Goal: Check status: Check status

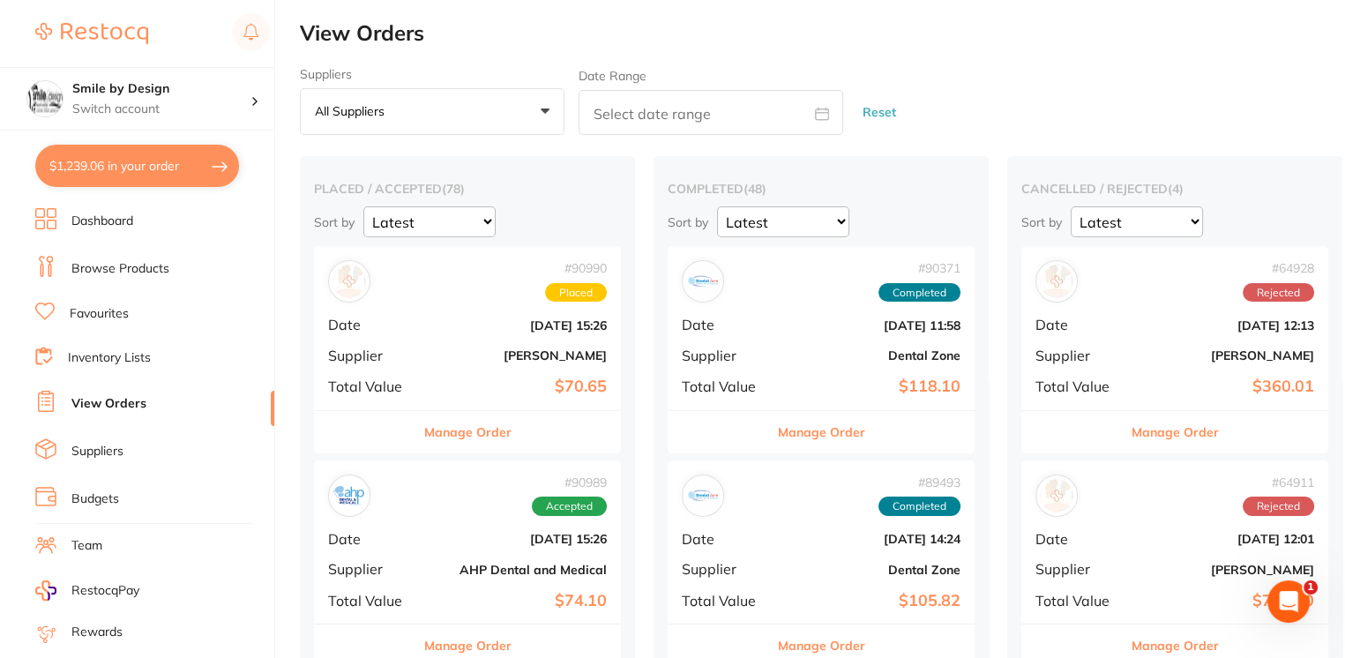
click at [185, 263] on li "Browse Products" at bounding box center [154, 269] width 239 height 26
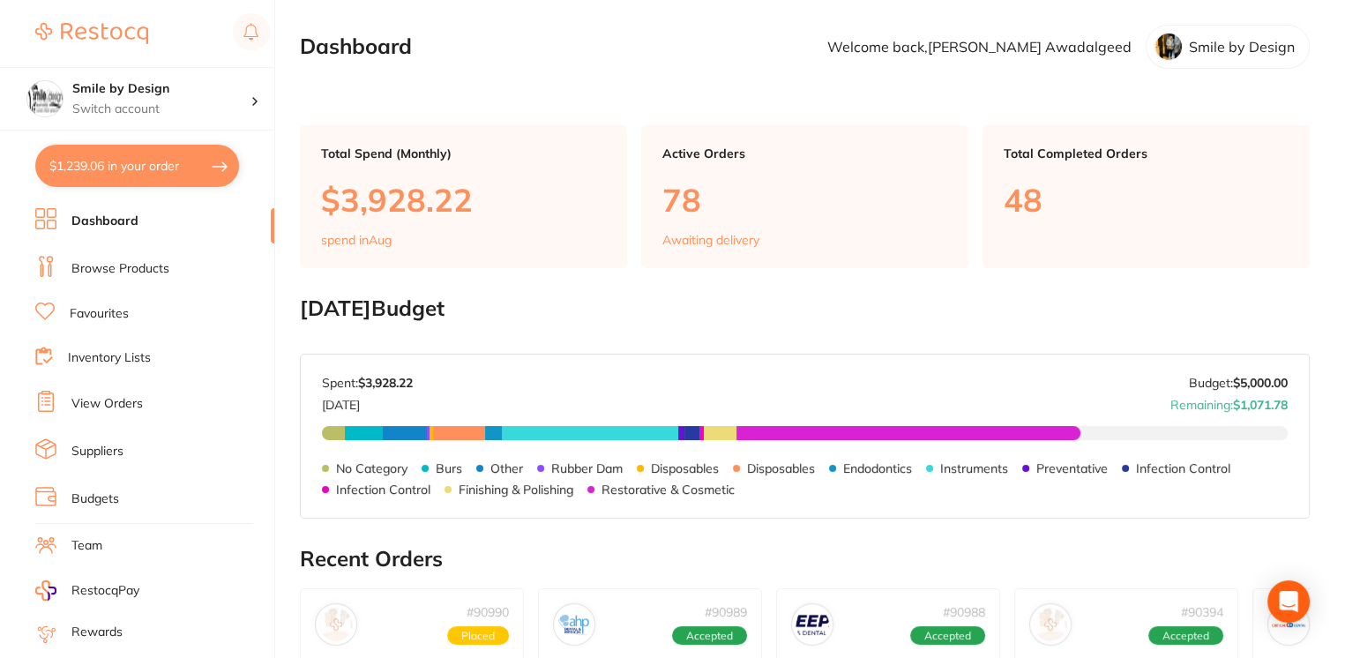
click at [159, 166] on button "$1,239.06 in your order" at bounding box center [137, 166] width 204 height 42
checkbox input "true"
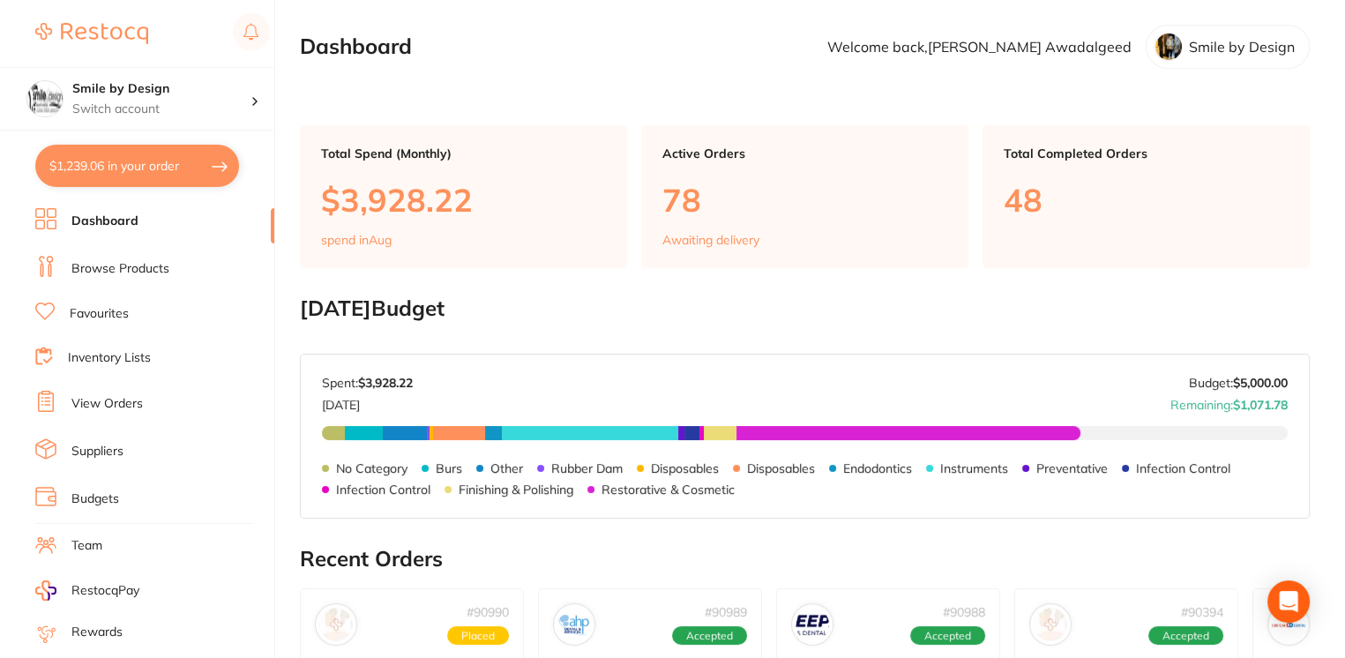
checkbox input "true"
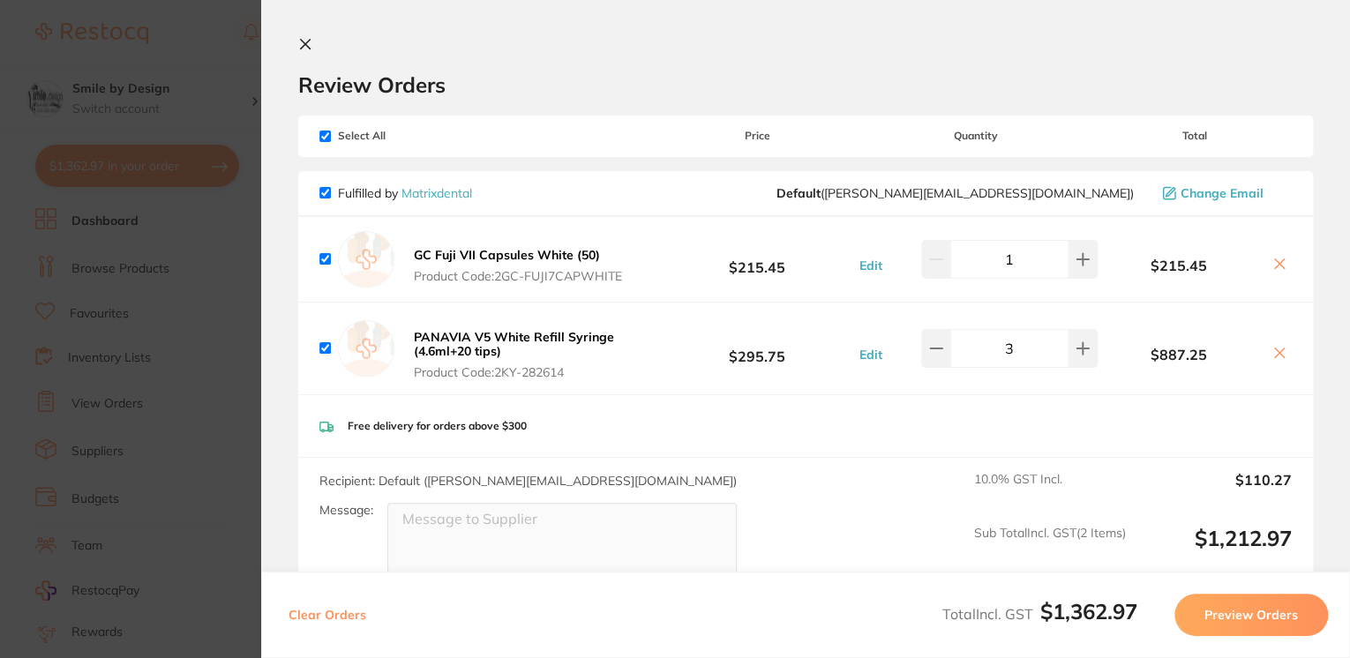
click at [178, 298] on section "Update RRP Set your pre negotiated price for this item. Item Agreed RRP (excl. …" at bounding box center [675, 329] width 1350 height 658
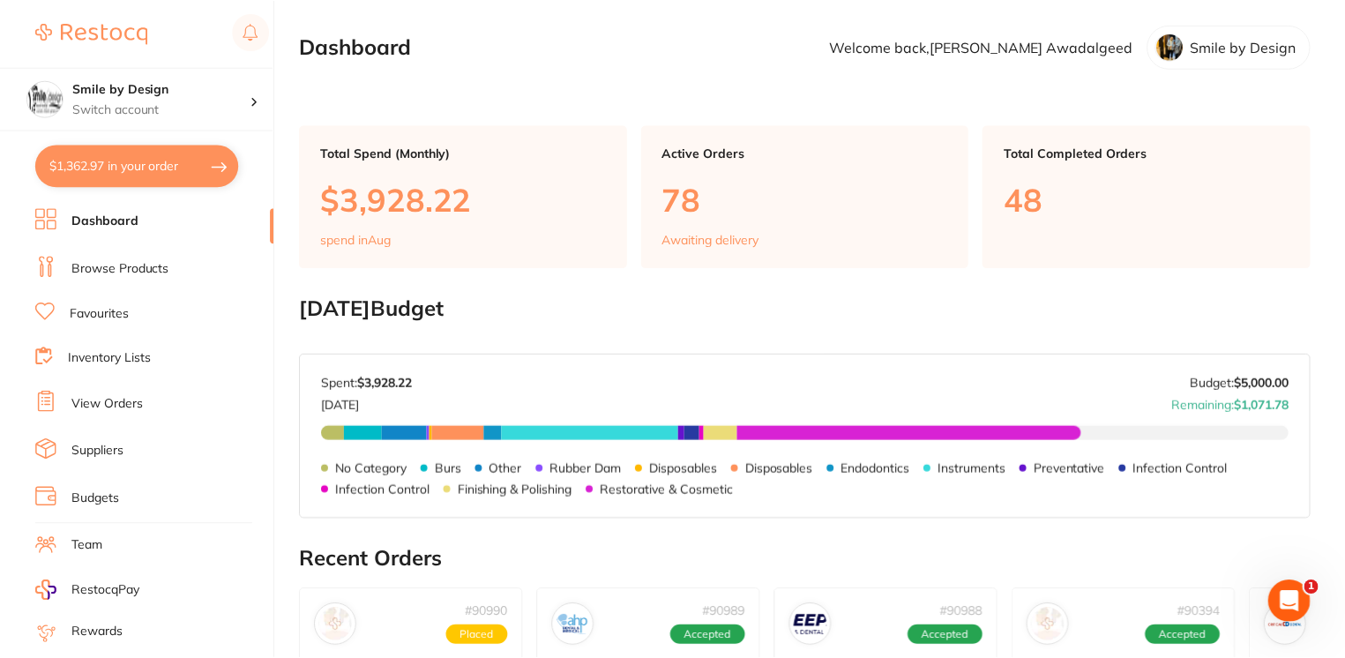
scroll to position [35, 0]
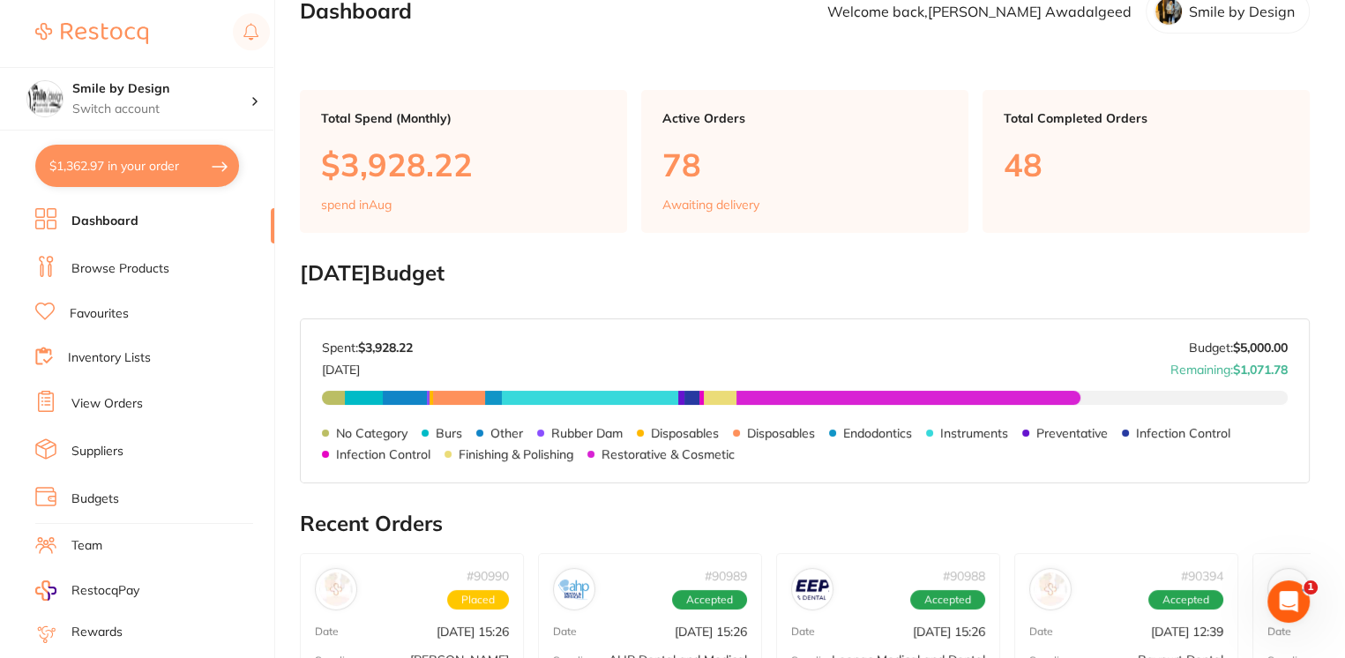
click at [123, 401] on link "View Orders" at bounding box center [106, 404] width 71 height 18
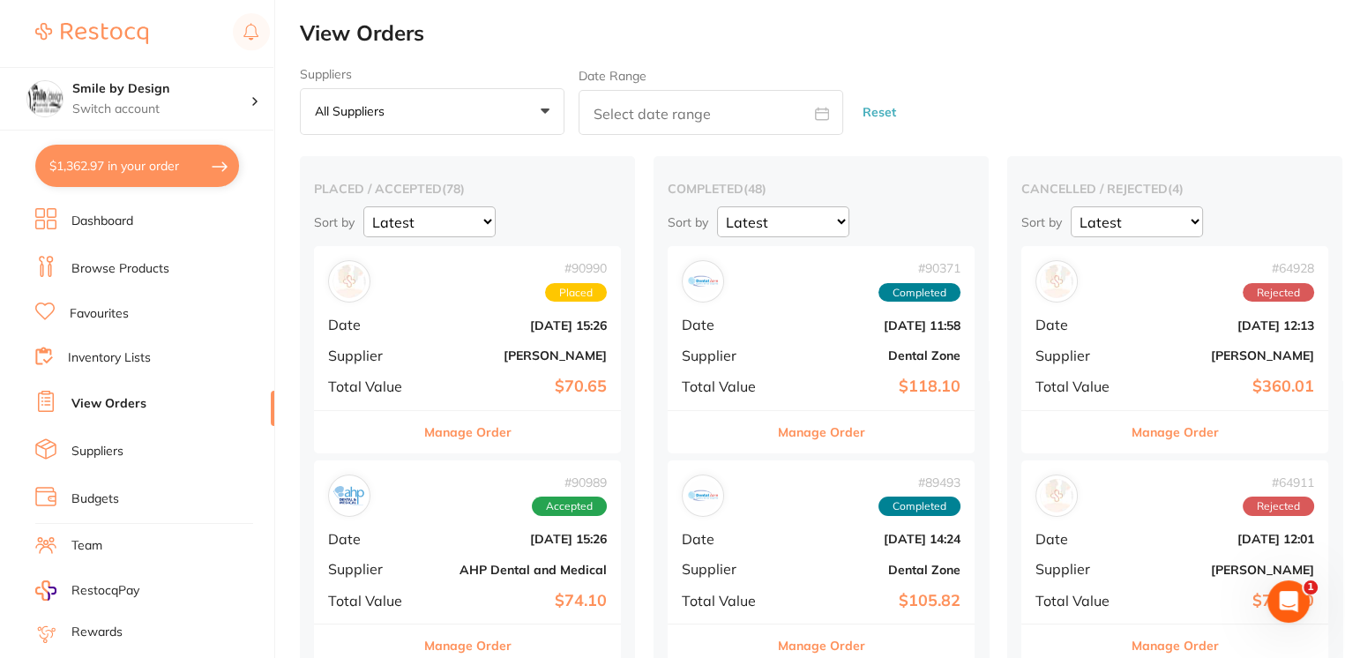
click at [531, 374] on div "# 90990 Placed Date [DATE] 15:26 Supplier [PERSON_NAME] Total Value $70.65" at bounding box center [467, 327] width 307 height 163
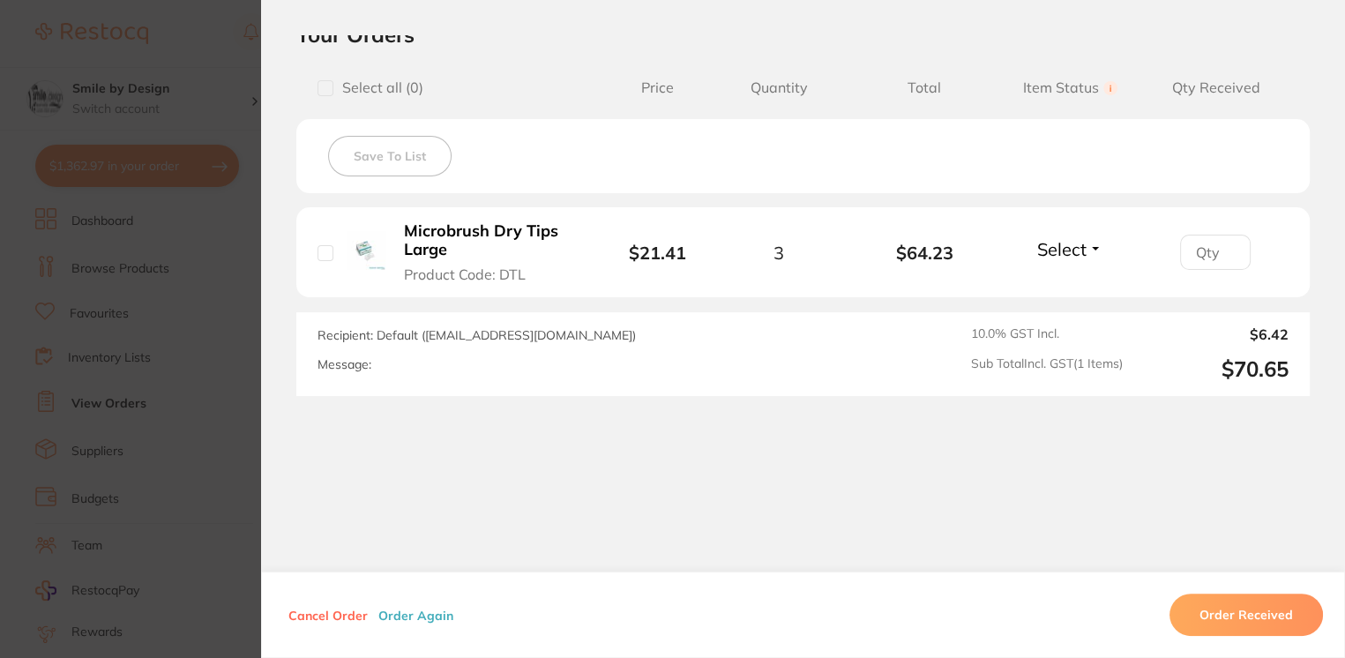
click at [251, 318] on section "Order ID: Restocq- 90990 Order Information Placed Order Order Date [DATE] 15:26…" at bounding box center [672, 329] width 1345 height 658
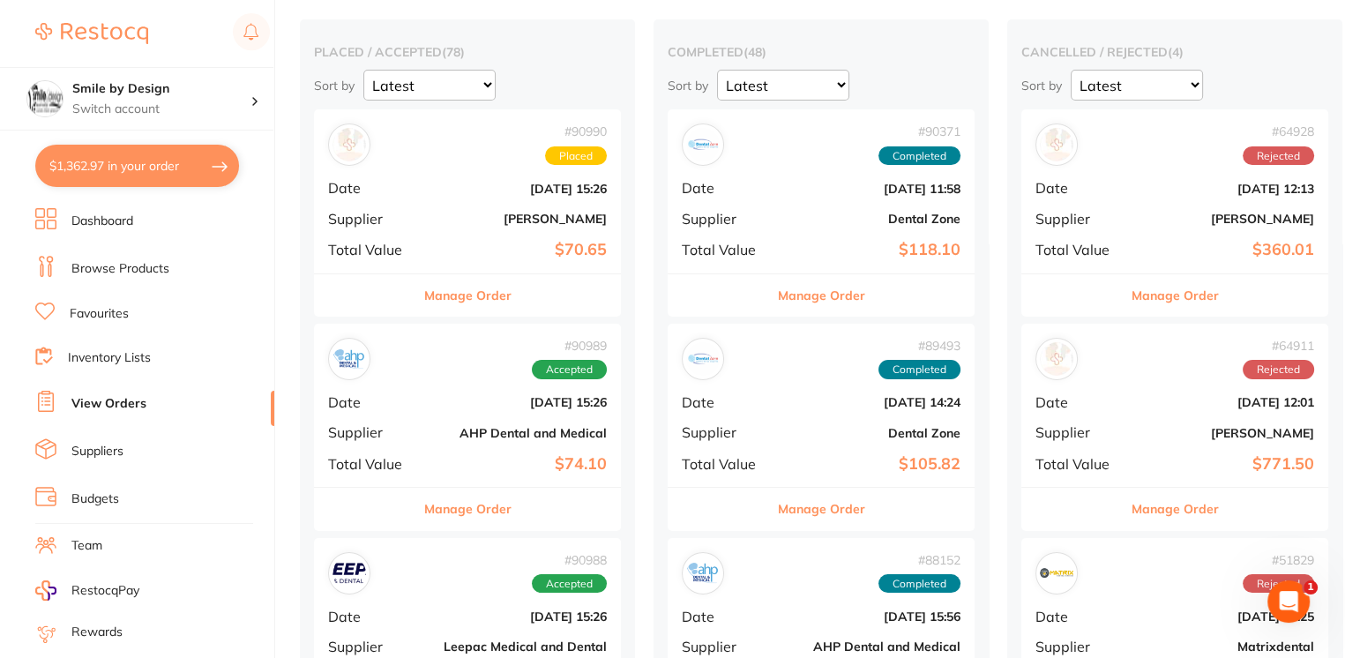
scroll to position [235, 0]
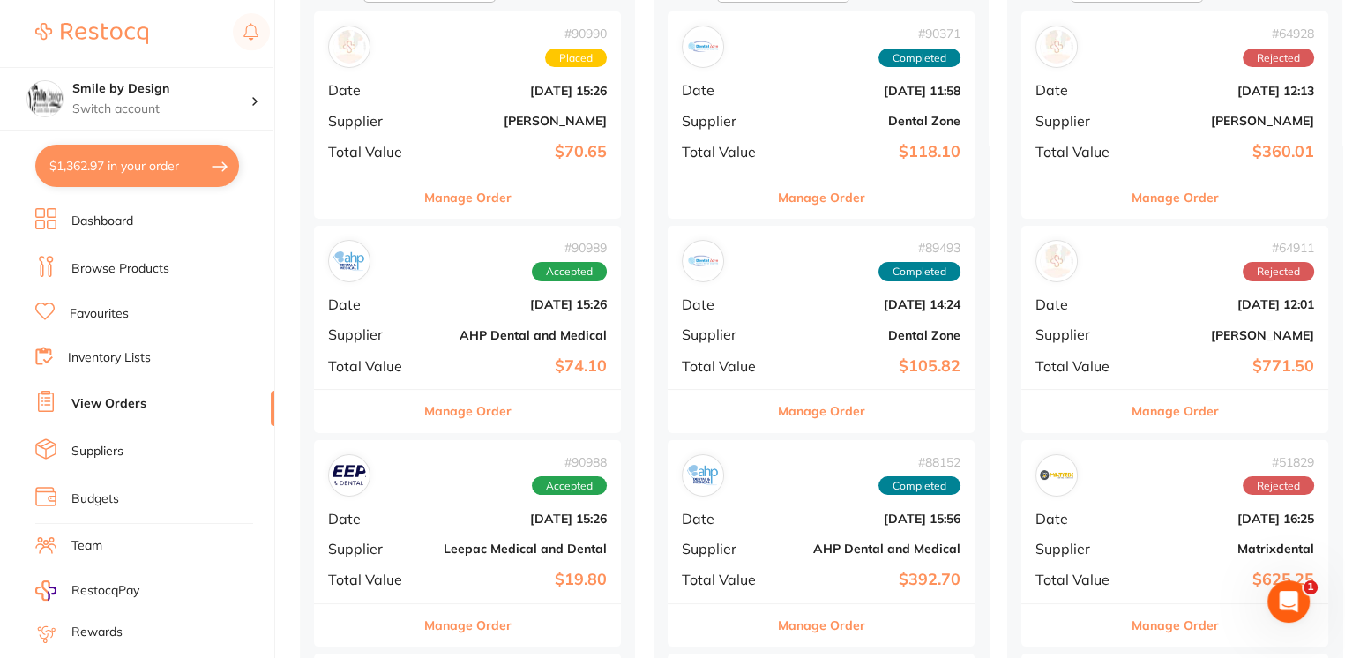
click at [431, 325] on div "# 90989 Accepted Date [DATE] 15:26 Supplier AHP Dental and Medical Total Value …" at bounding box center [467, 307] width 307 height 163
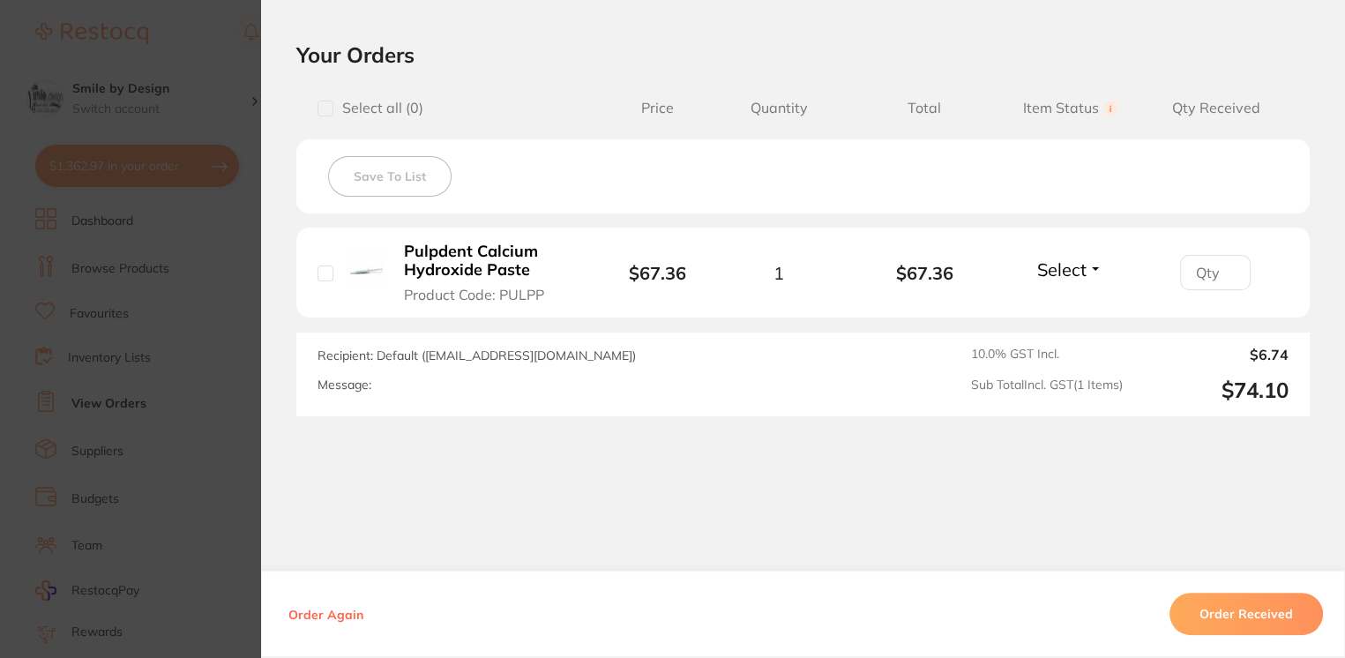
scroll to position [652, 0]
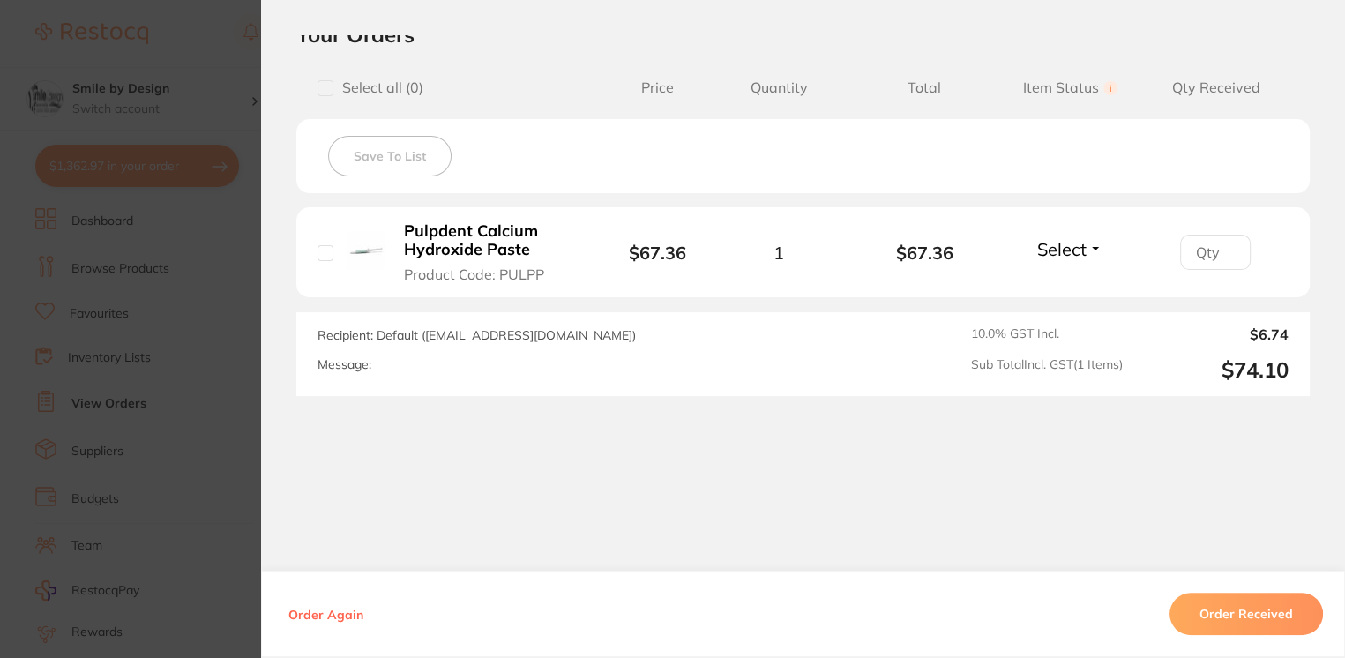
click at [261, 343] on section "Your Orders Select all ( 0 ) Price Quantity Total Item Status You can use this …" at bounding box center [803, 208] width 1084 height 375
click at [247, 341] on section "Order ID: Restocq- 90989 Order Information Accepted Order Order Date [DATE] 15:…" at bounding box center [672, 329] width 1345 height 658
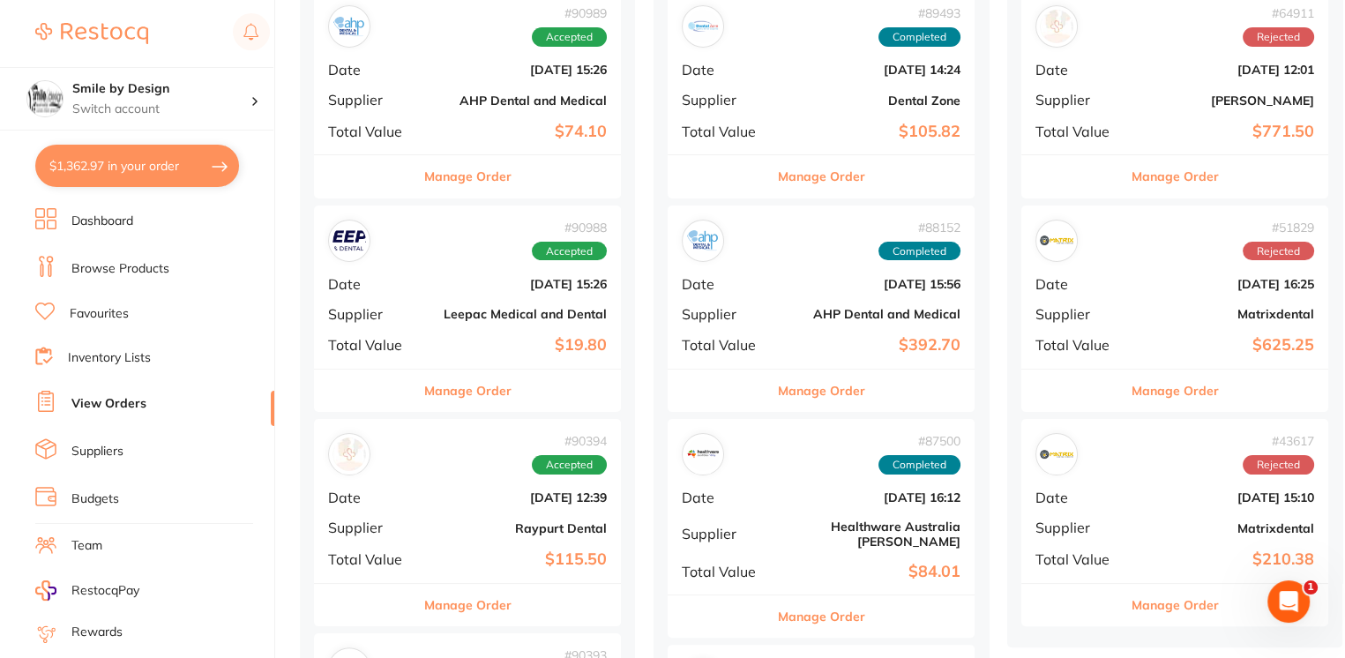
scroll to position [470, 0]
click at [418, 302] on div "# 90988 Accepted Date [DATE] 15:26 Supplier Leepac Medical and Dental Total Val…" at bounding box center [467, 286] width 307 height 163
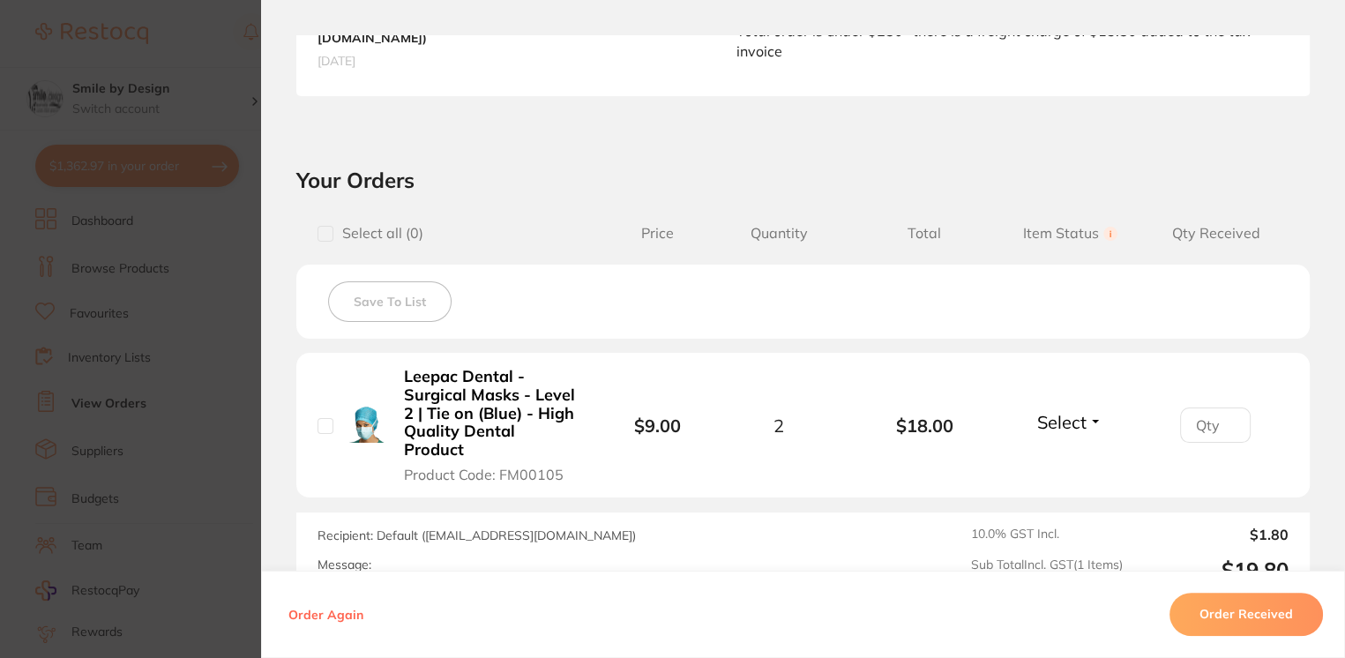
scroll to position [669, 0]
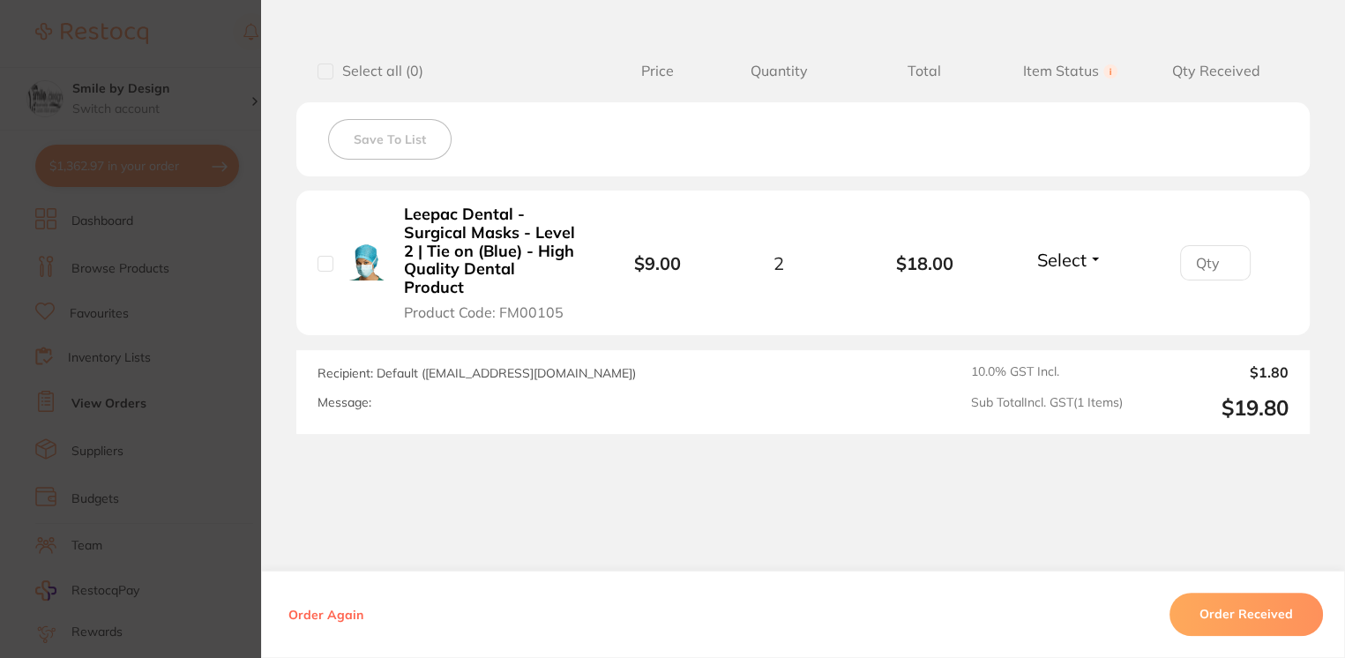
click at [247, 348] on section "Order ID: Restocq- 90988 Order Information Accepted Order Order Date [DATE] 15:…" at bounding box center [672, 329] width 1345 height 658
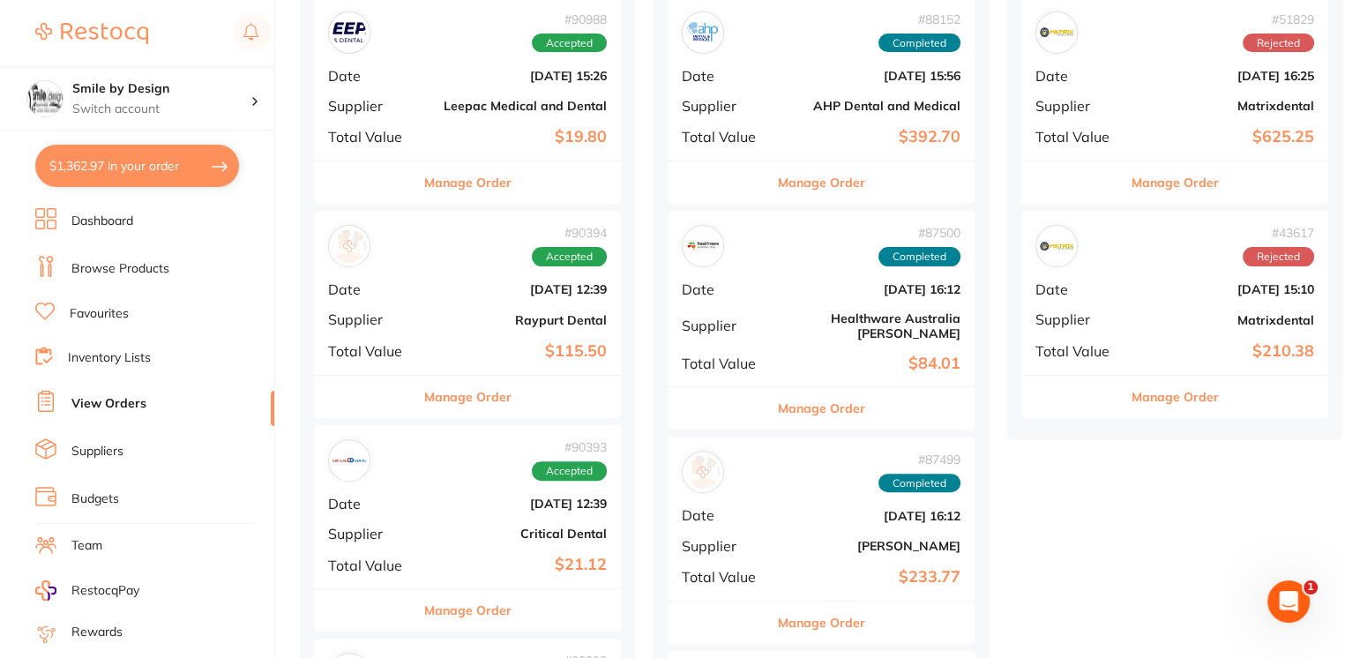
scroll to position [706, 0]
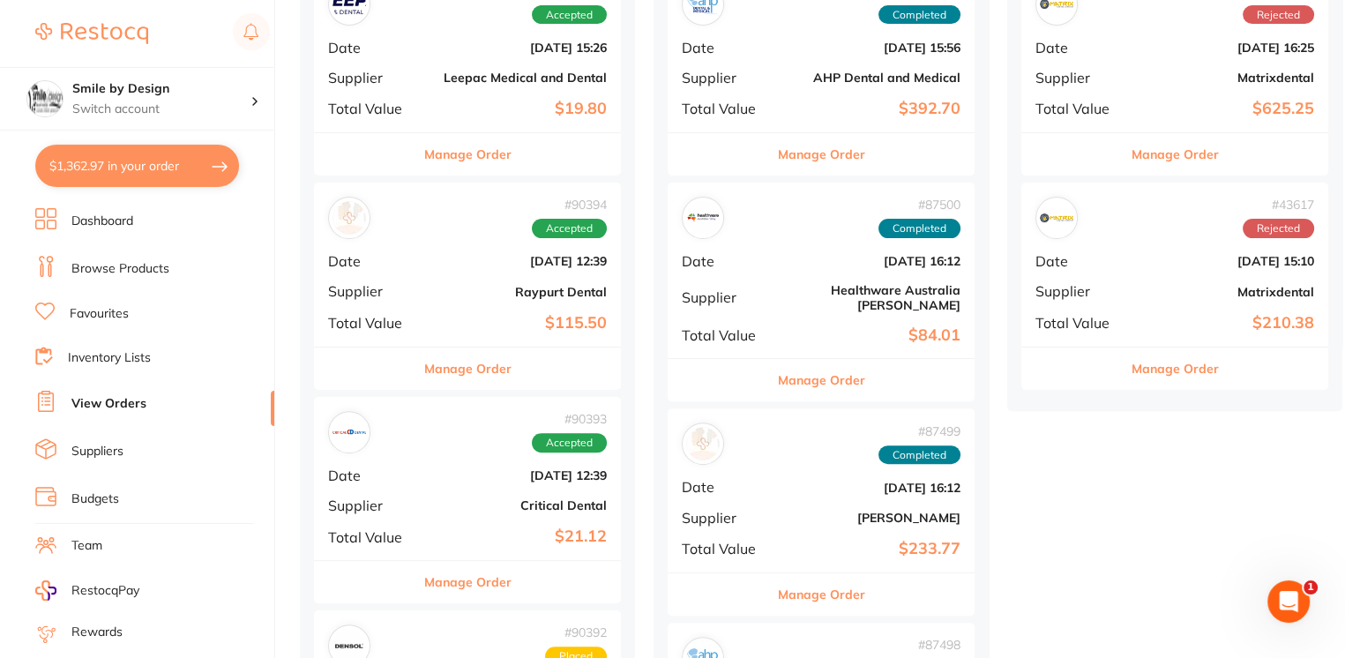
click at [479, 471] on b "[DATE] 12:39" at bounding box center [519, 475] width 176 height 14
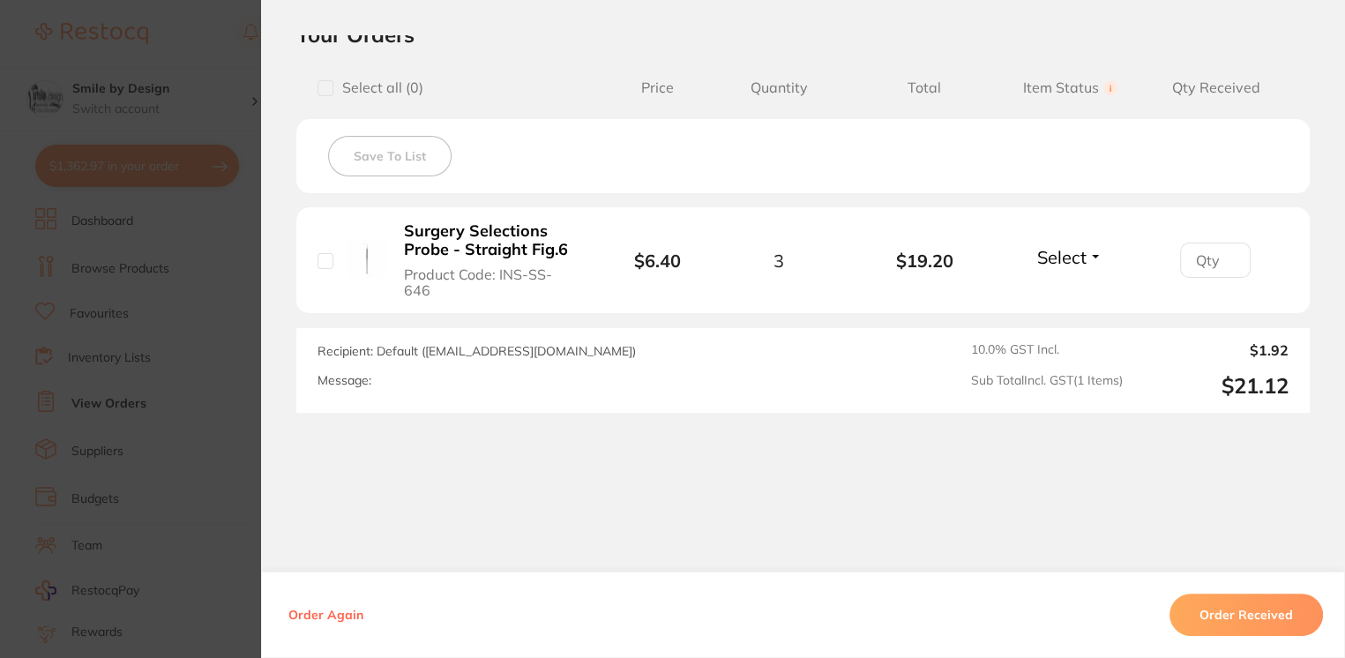
click at [239, 363] on section "Order ID: Restocq- 90393 Order Information Accepted Order Order Date [DATE] 12:…" at bounding box center [672, 329] width 1345 height 658
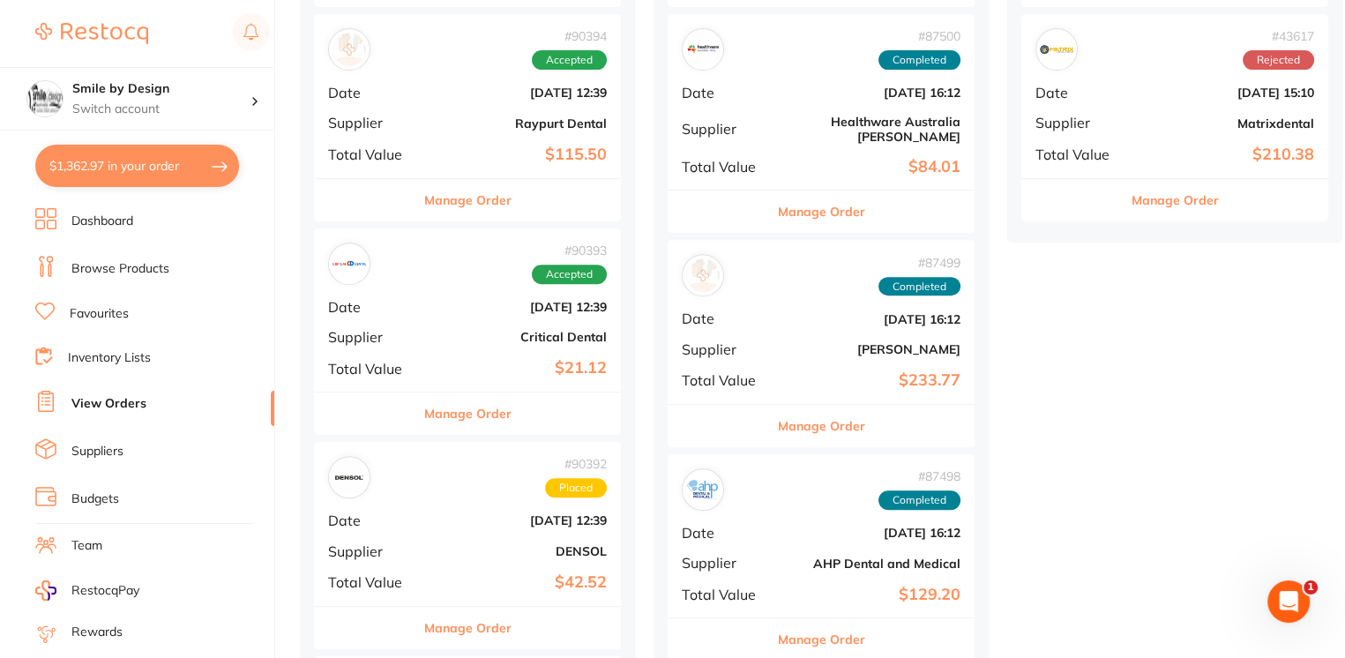
scroll to position [1059, 0]
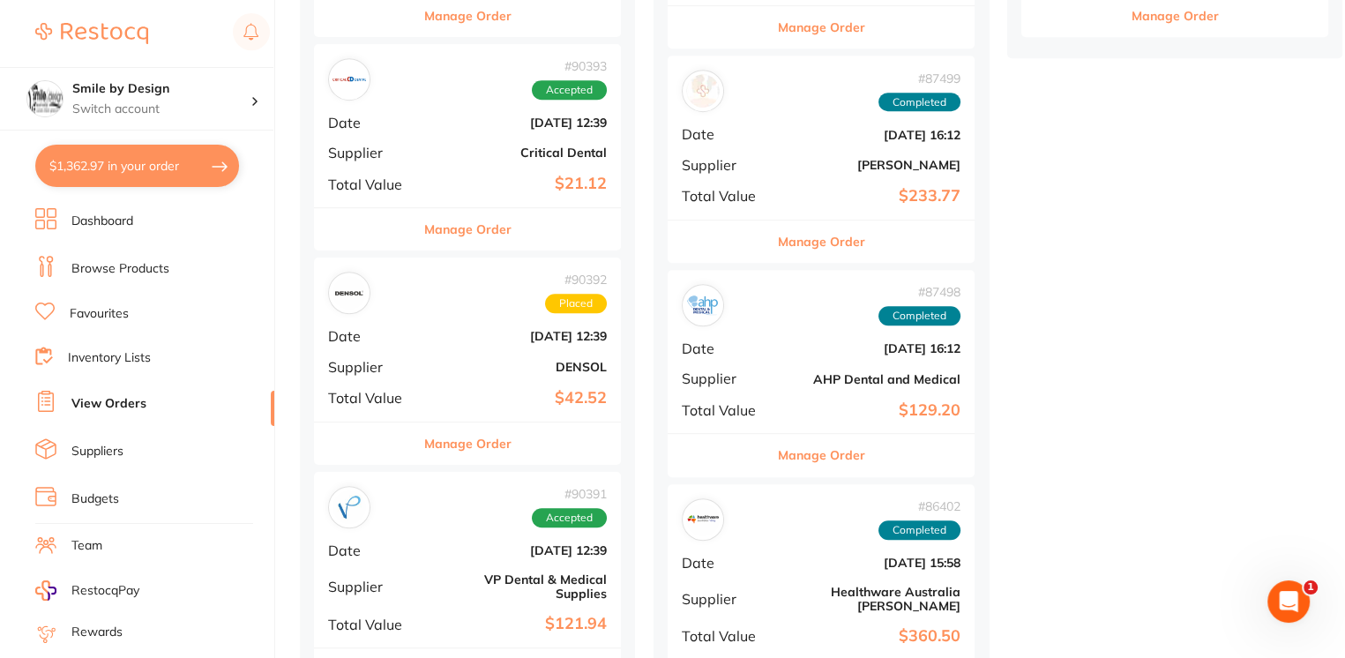
click at [509, 406] on b "$42.52" at bounding box center [519, 398] width 176 height 19
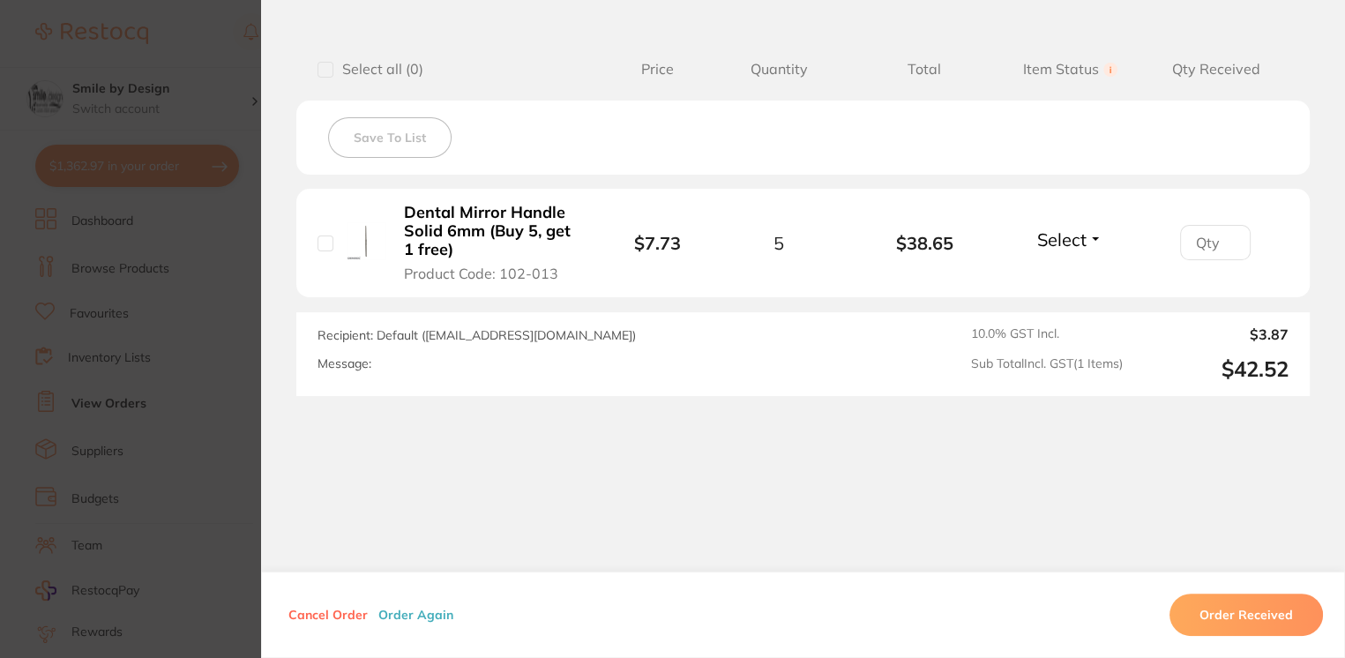
click at [193, 318] on section "Order ID: Restocq- 90392 Order Information Placed Order Order Date [DATE] 12:39…" at bounding box center [672, 329] width 1345 height 658
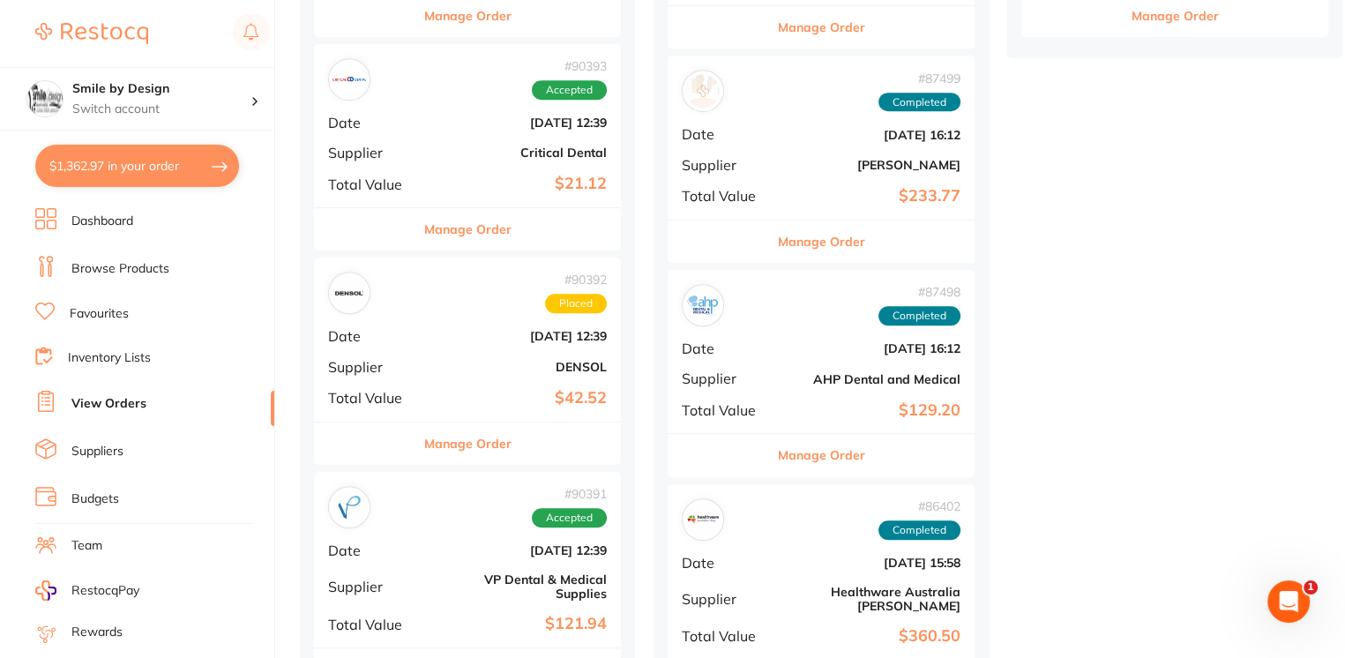
scroll to position [1176, 0]
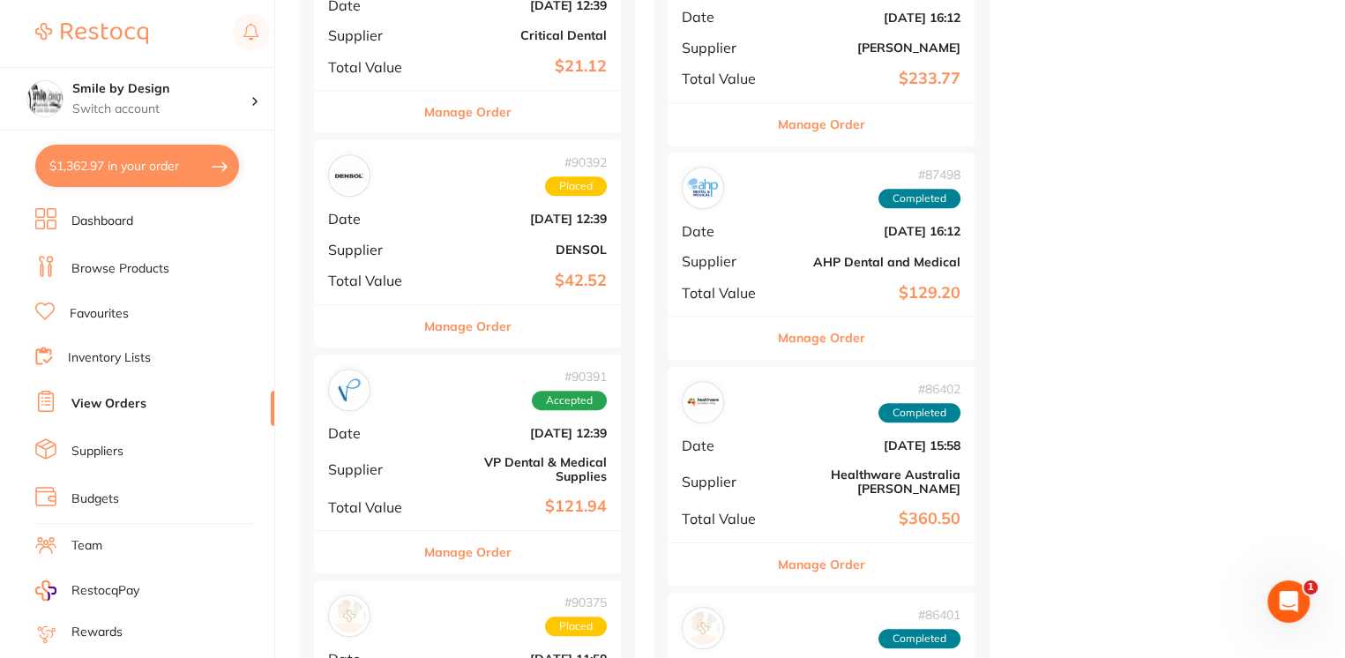
click at [815, 204] on div "# 87498 Completed Date [DATE] 16:12 Supplier AHP Dental and Medical Total Value…" at bounding box center [821, 234] width 307 height 163
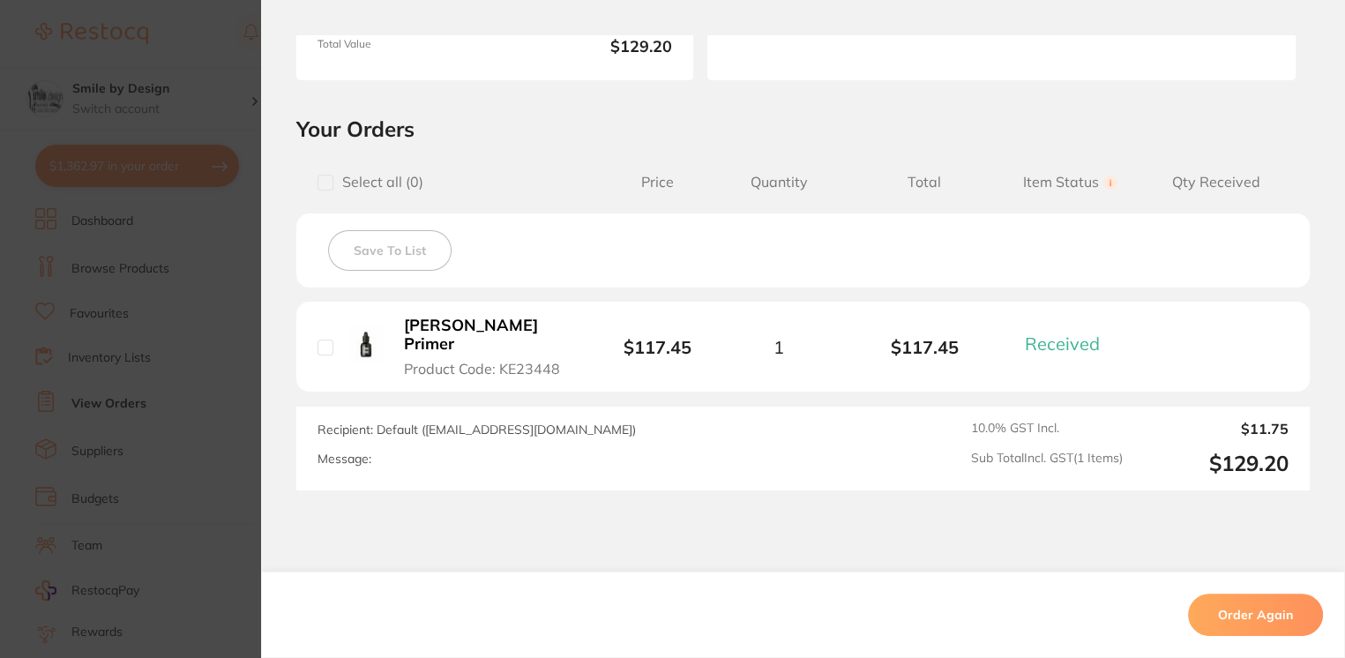
scroll to position [353, 0]
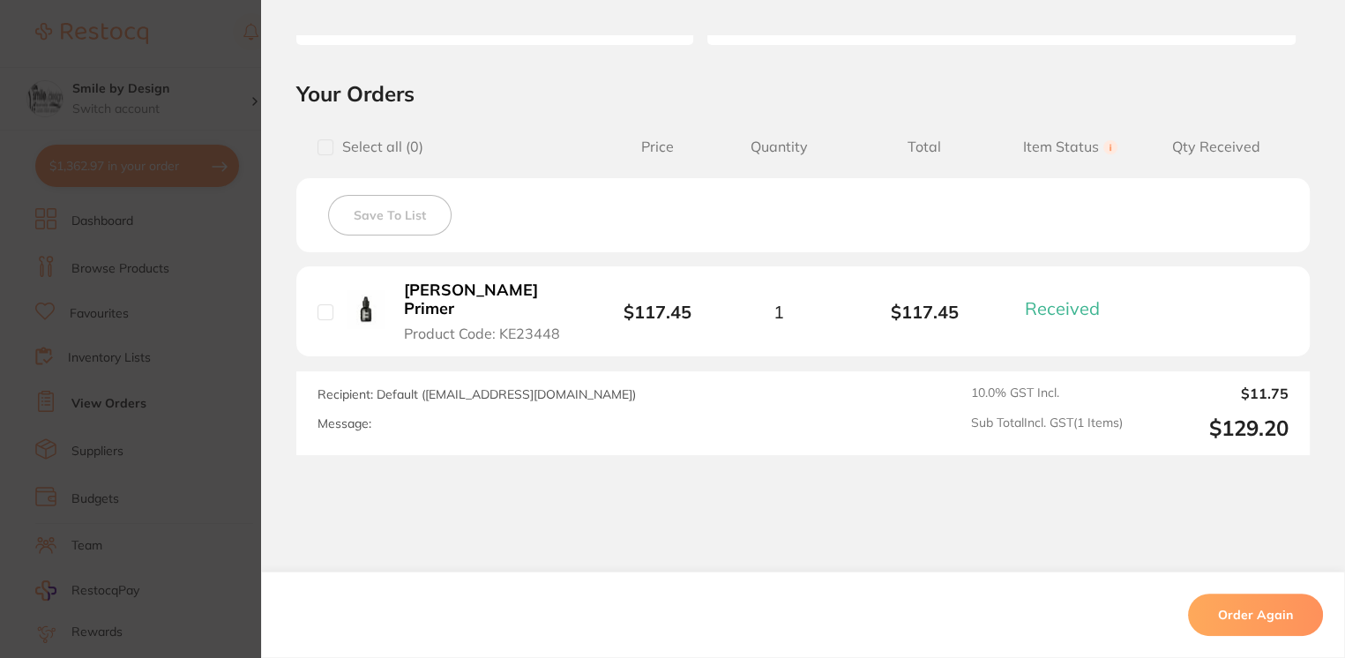
click at [238, 396] on section "Order ID: Restocq- 87498 Order Information 1 Received Completed Order Order Dat…" at bounding box center [672, 329] width 1345 height 658
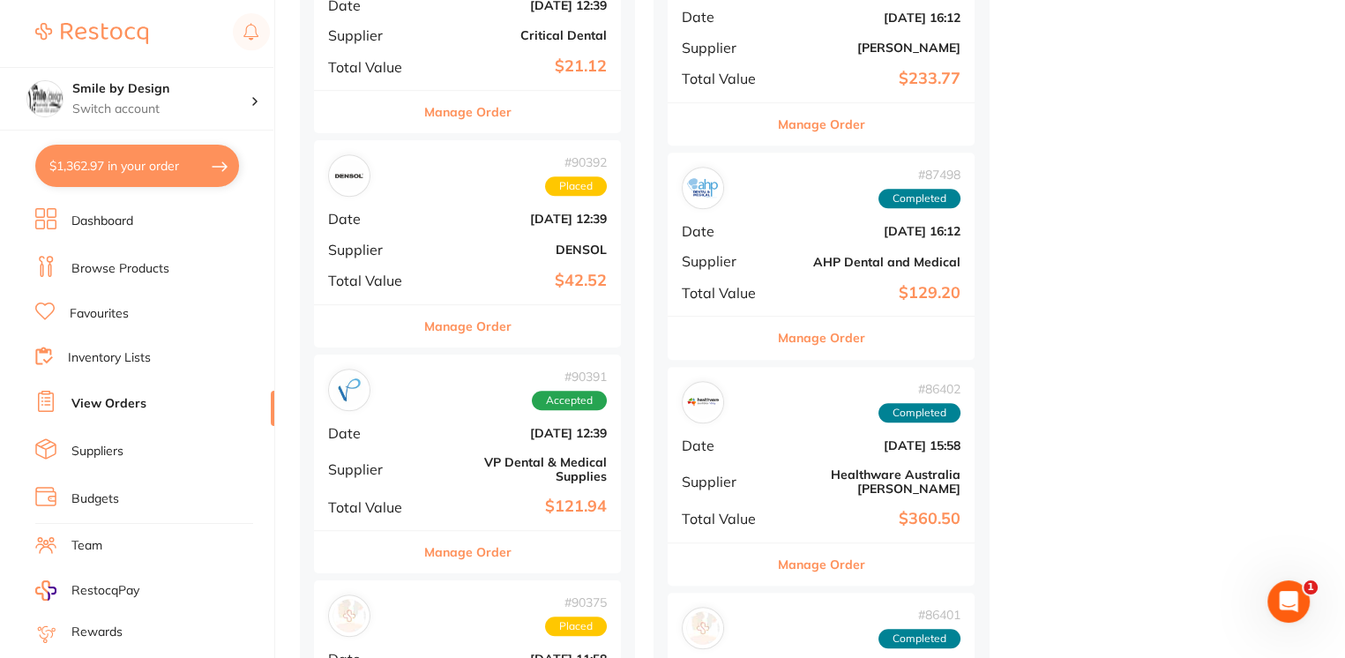
scroll to position [1412, 0]
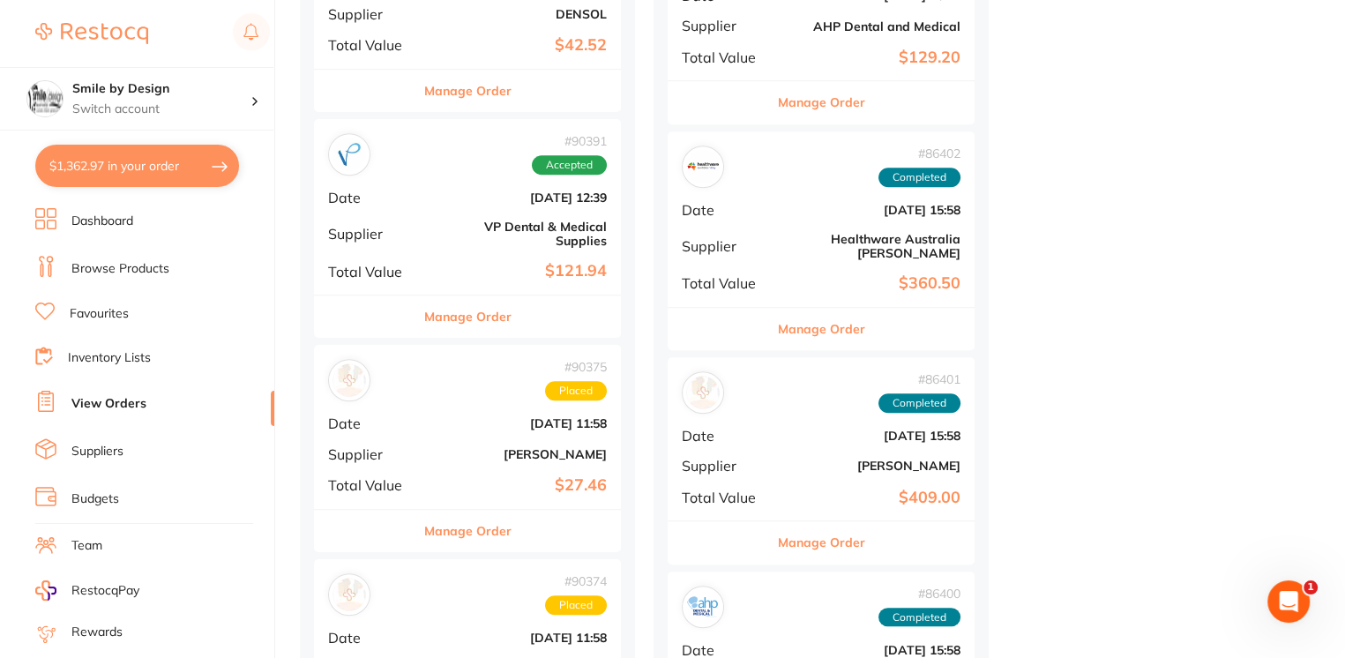
click at [442, 431] on div "# 90375 Placed Date [DATE] 11:58 Supplier [PERSON_NAME] Total Value $27.46" at bounding box center [467, 426] width 307 height 163
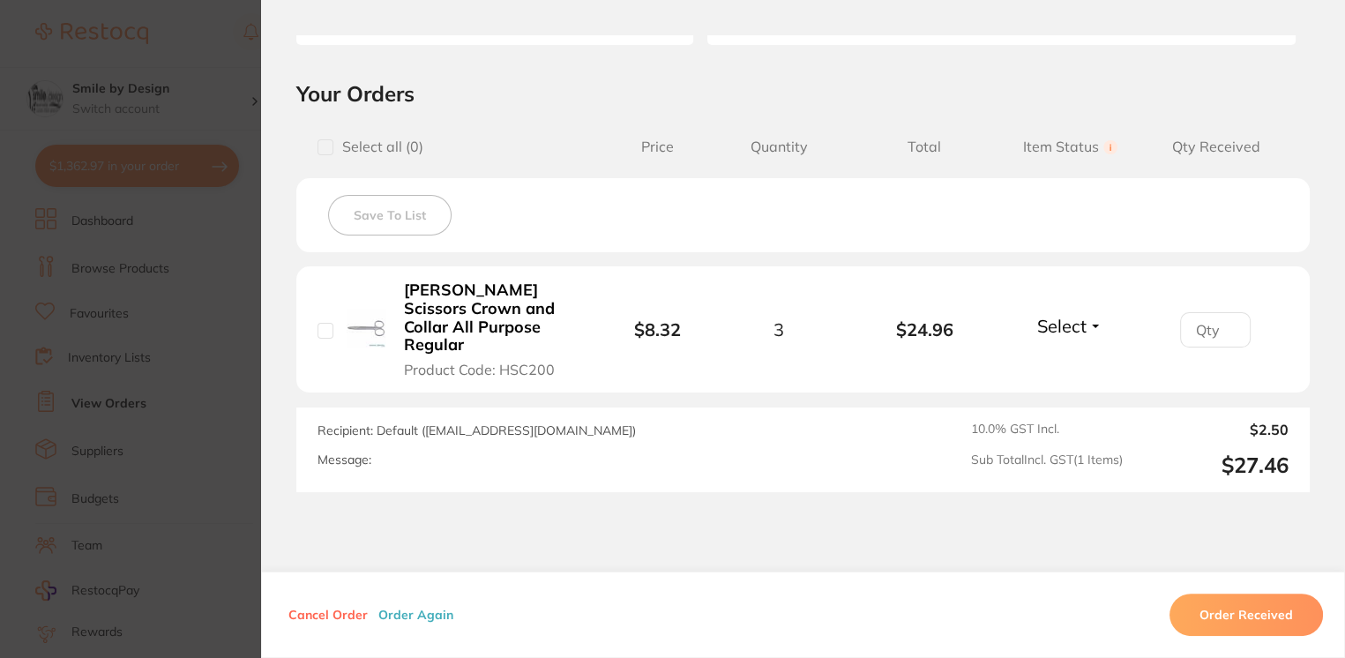
click at [472, 321] on b "[PERSON_NAME] Scissors Crown and Collar All Purpose Regular" at bounding box center [491, 317] width 174 height 73
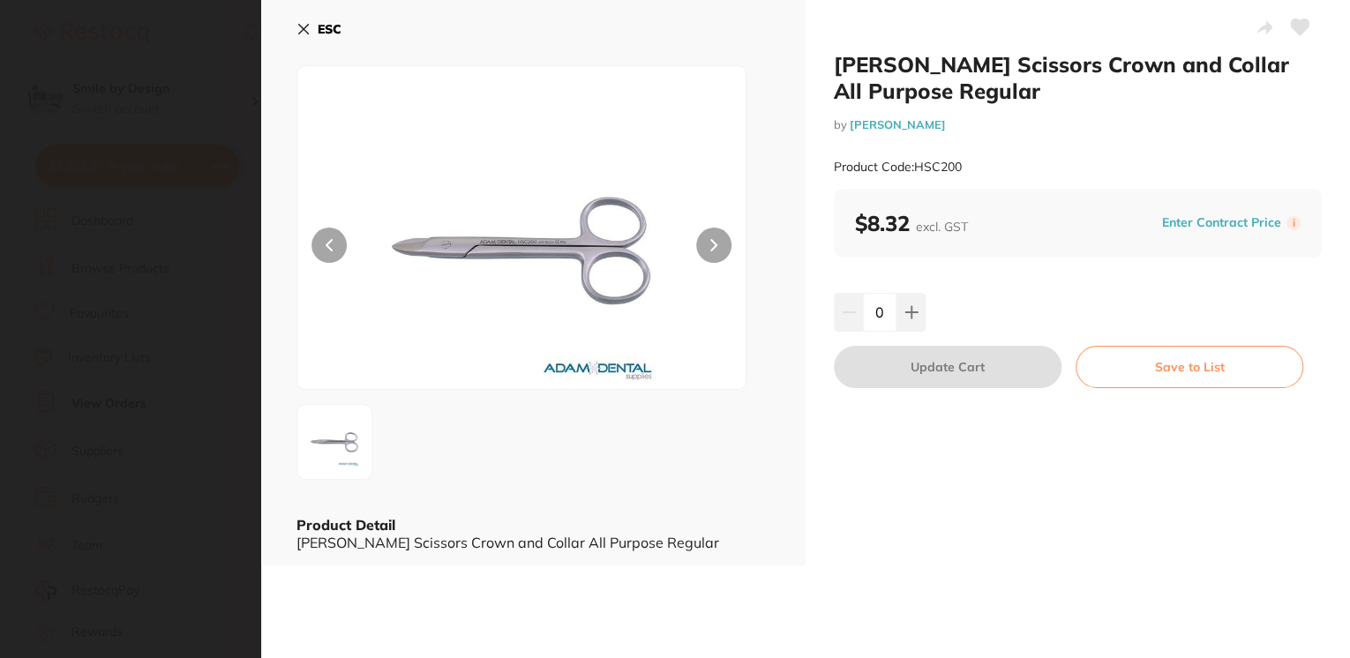
click at [310, 32] on icon at bounding box center [303, 29] width 14 height 14
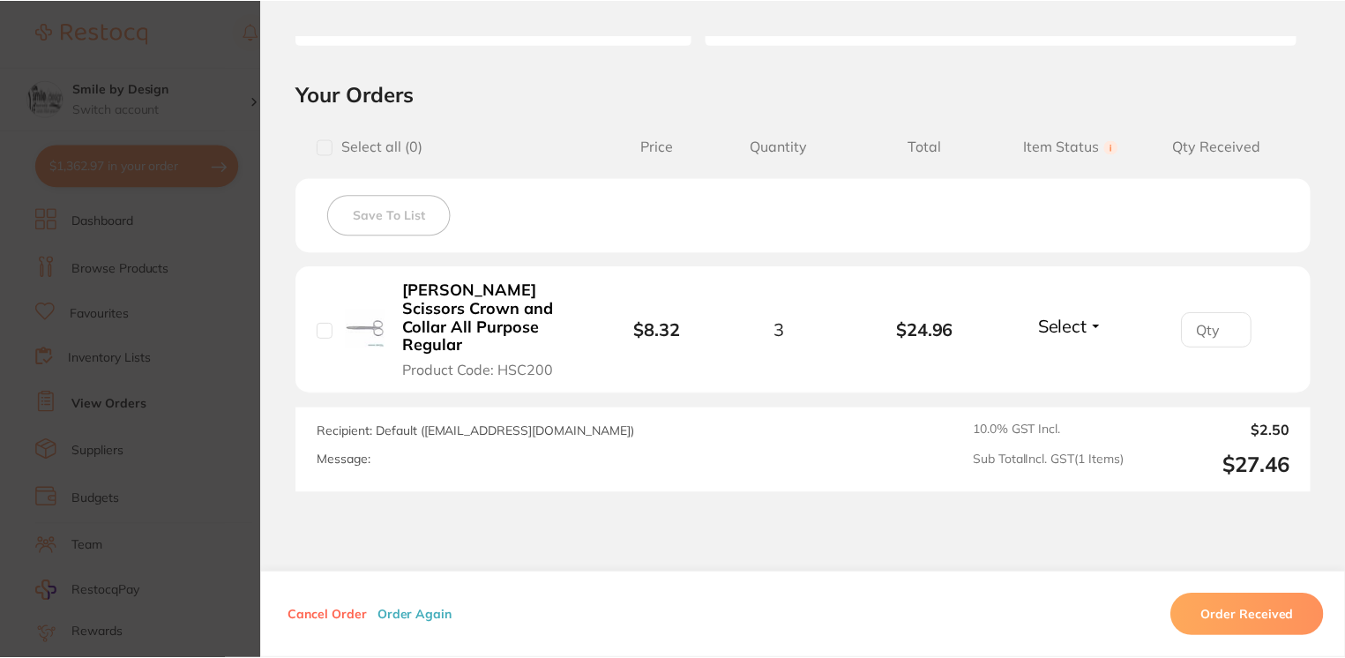
scroll to position [1412, 0]
